Goal: Task Accomplishment & Management: Manage account settings

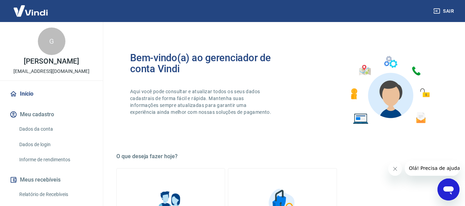
scroll to position [65, 0]
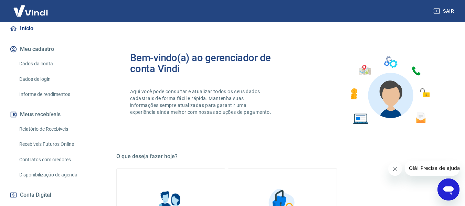
click at [44, 136] on link "Relatório de Recebíveis" at bounding box center [56, 129] width 78 height 14
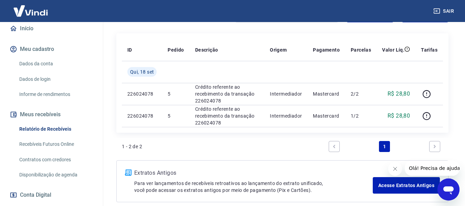
scroll to position [142, 0]
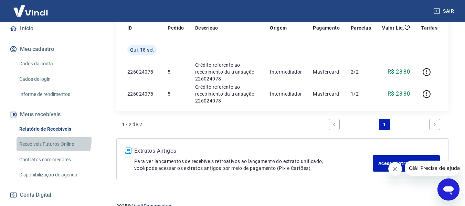
click at [53, 148] on link "Recebíveis Futuros Online" at bounding box center [56, 144] width 78 height 14
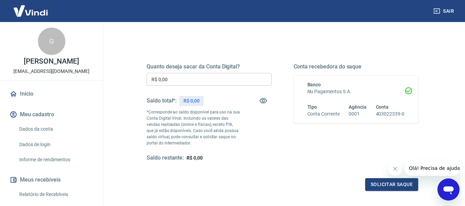
scroll to position [140, 0]
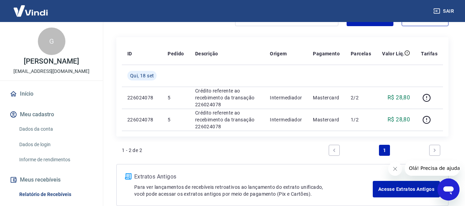
scroll to position [140, 0]
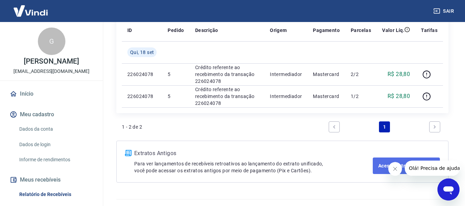
click at [387, 171] on link "Acesse Extratos Antigos" at bounding box center [405, 165] width 67 height 17
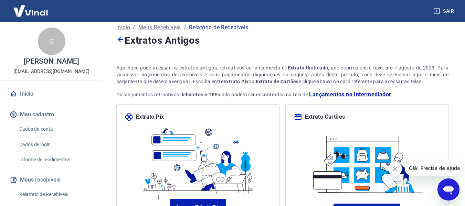
scroll to position [9, 0]
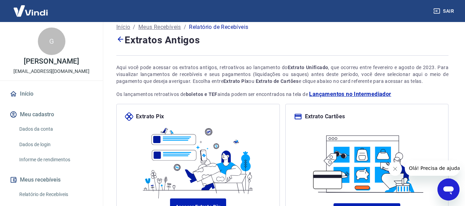
click at [392, 170] on icon "Fechar mensagem da empresa" at bounding box center [395, 169] width 6 height 6
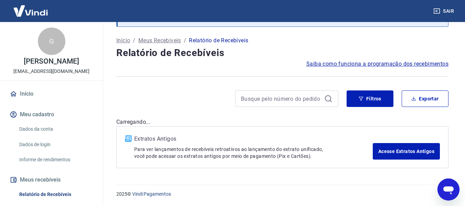
scroll to position [140, 0]
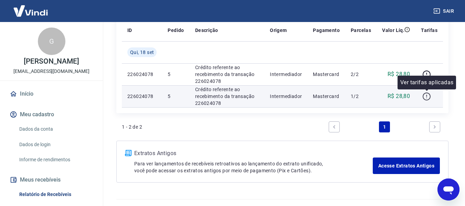
click at [425, 99] on icon "button" at bounding box center [426, 96] width 9 height 9
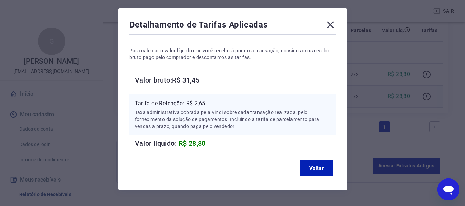
scroll to position [31, 0]
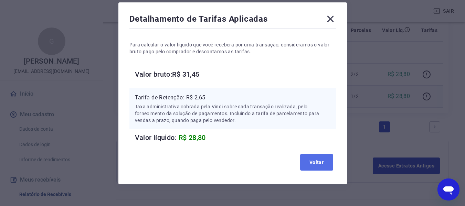
click at [305, 164] on button "Voltar" at bounding box center [316, 162] width 33 height 17
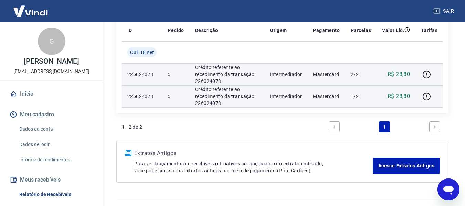
click at [206, 77] on p "Crédito referente ao recebimento da transação 226024078" at bounding box center [227, 74] width 64 height 21
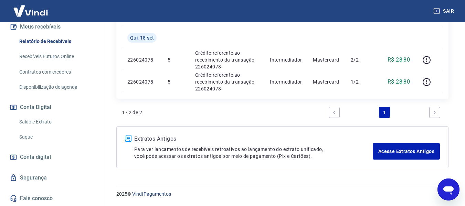
scroll to position [160, 0]
click at [49, 124] on link "Saldo e Extrato" at bounding box center [56, 122] width 78 height 14
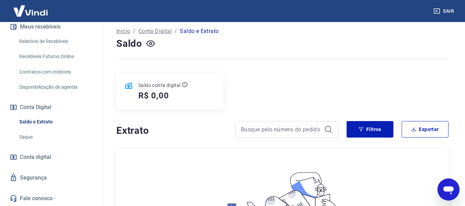
scroll to position [38, 0]
click at [155, 94] on h5 "R$ 0,00" at bounding box center [153, 95] width 31 height 11
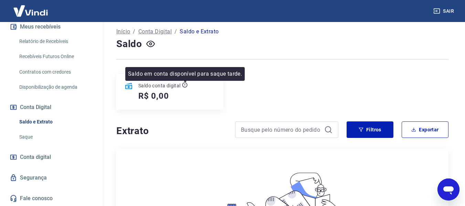
click at [185, 86] on icon at bounding box center [185, 85] width 6 height 6
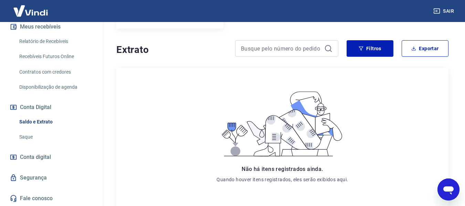
scroll to position [162, 0]
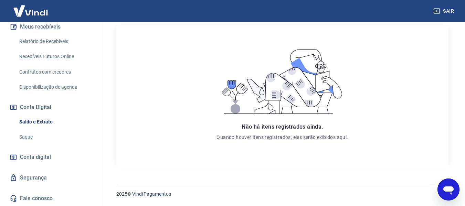
click at [32, 142] on link "Saque" at bounding box center [56, 137] width 78 height 14
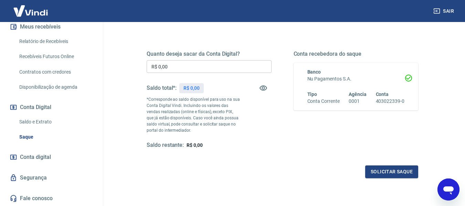
scroll to position [88, 0]
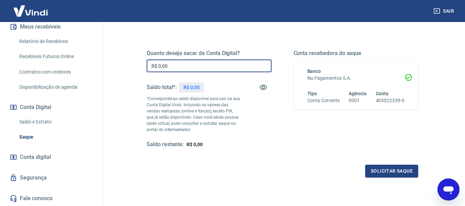
click at [195, 70] on input "R$ 0,00" at bounding box center [208, 65] width 125 height 13
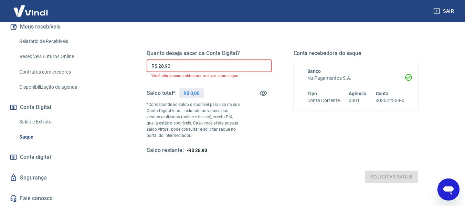
type input "R$ 28,90"
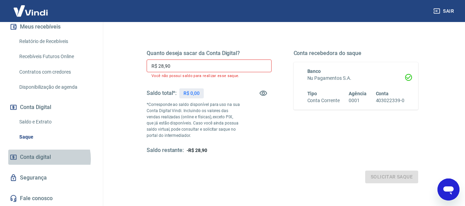
click at [44, 159] on span "Conta digital" at bounding box center [35, 157] width 31 height 10
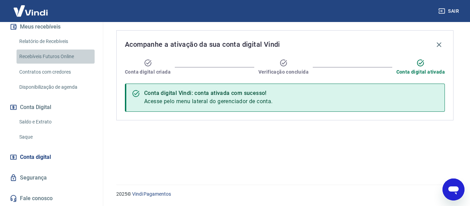
click at [67, 57] on link "Recebíveis Futuros Online" at bounding box center [56, 57] width 78 height 14
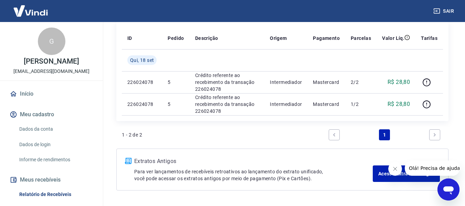
scroll to position [103, 0]
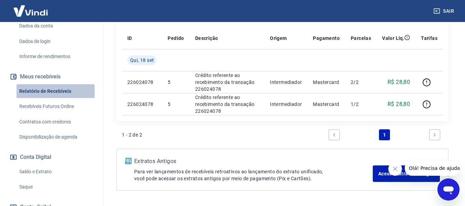
click at [56, 98] on link "Relatório de Recebíveis" at bounding box center [56, 91] width 78 height 14
